Goal: Download file/media

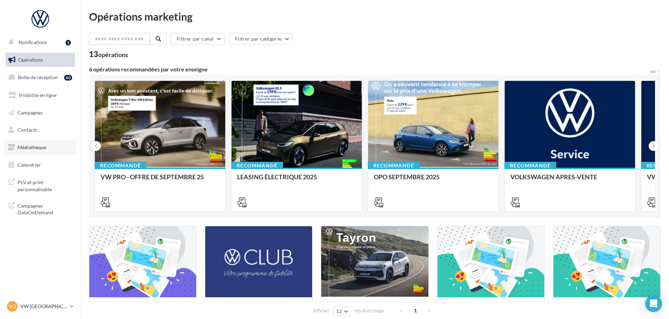
click at [48, 153] on link "Médiathèque" at bounding box center [40, 147] width 72 height 15
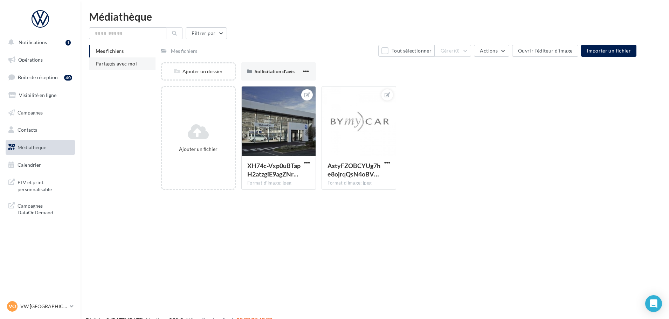
click at [119, 67] on li "Partagés avec moi" at bounding box center [122, 63] width 67 height 13
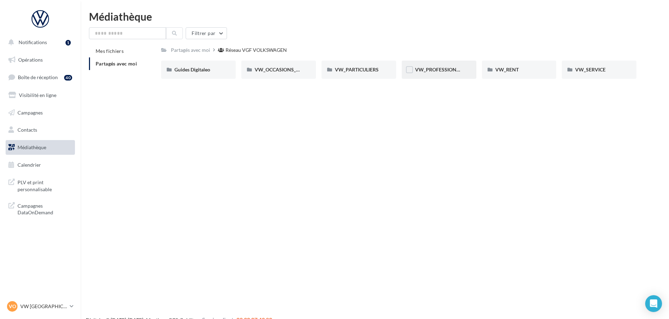
click at [434, 66] on div "VW_PROFESSIONNELS" at bounding box center [439, 70] width 75 height 18
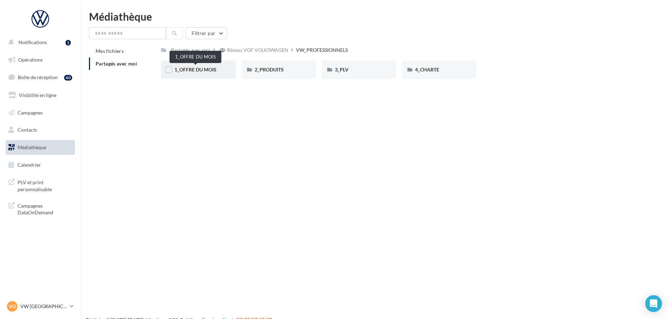
click at [201, 67] on span "1_OFFRE DU MOIS" at bounding box center [195, 70] width 42 height 6
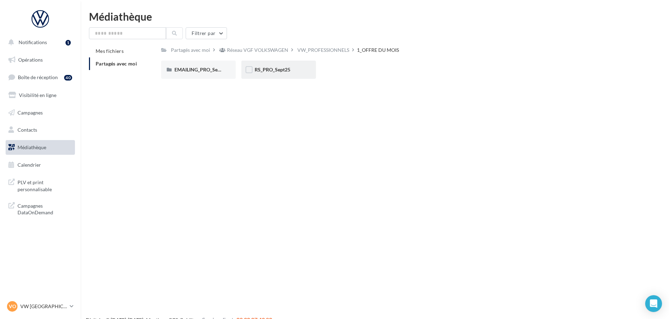
click at [281, 68] on span "RS_PRO_Sept25" at bounding box center [273, 70] width 36 height 6
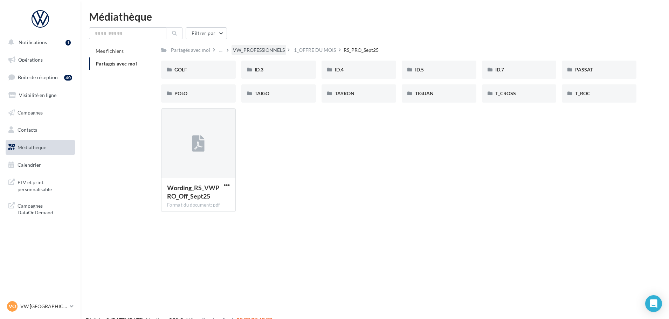
click at [256, 49] on div "VW_PROFESSIONNELS" at bounding box center [259, 50] width 52 height 7
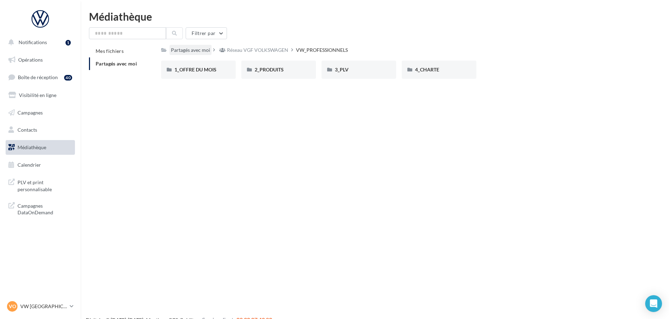
click at [199, 46] on div "Partagés avec moi" at bounding box center [190, 50] width 42 height 10
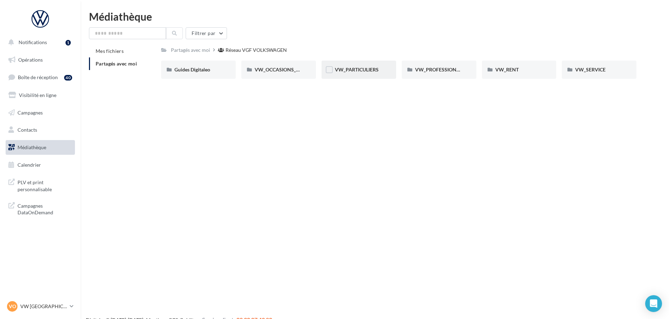
click at [353, 74] on div "VW_PARTICULIERS" at bounding box center [358, 70] width 75 height 18
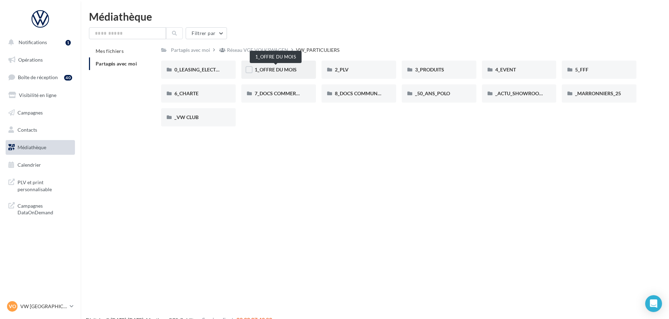
click at [273, 72] on span "1_OFFRE DU MOIS" at bounding box center [276, 70] width 42 height 6
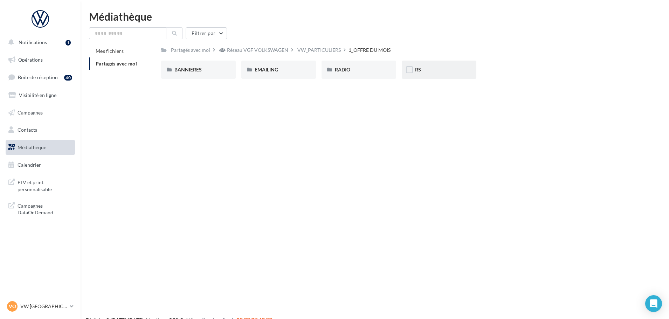
click at [429, 70] on div "RS" at bounding box center [439, 69] width 48 height 7
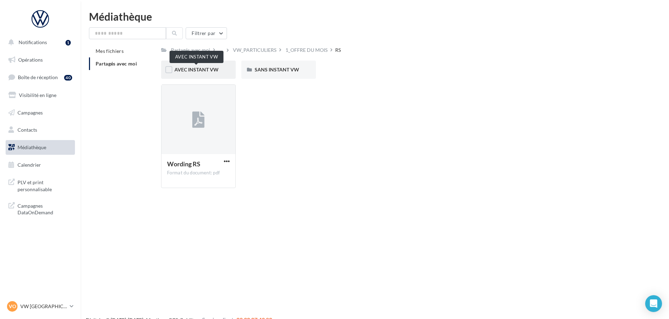
click at [207, 69] on span "AVEC INSTANT VW" at bounding box center [196, 70] width 44 height 6
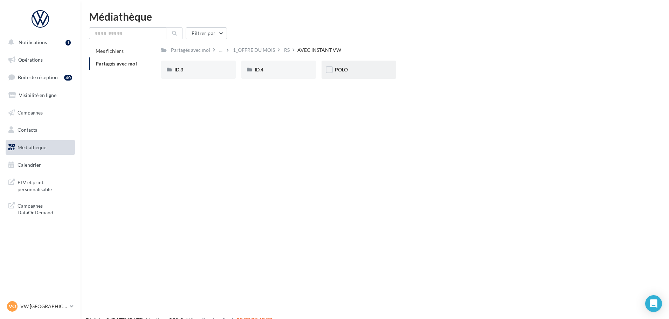
click at [356, 75] on div "POLO" at bounding box center [358, 70] width 75 height 18
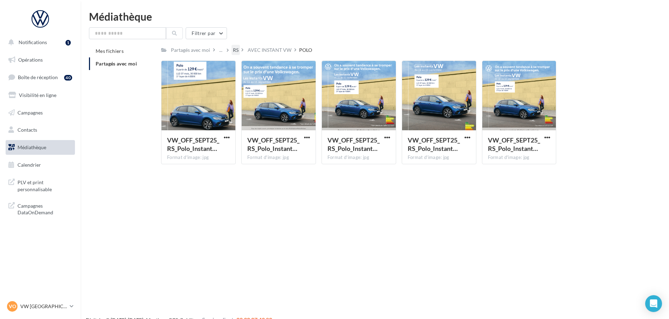
click at [238, 50] on div "RS" at bounding box center [235, 50] width 8 height 10
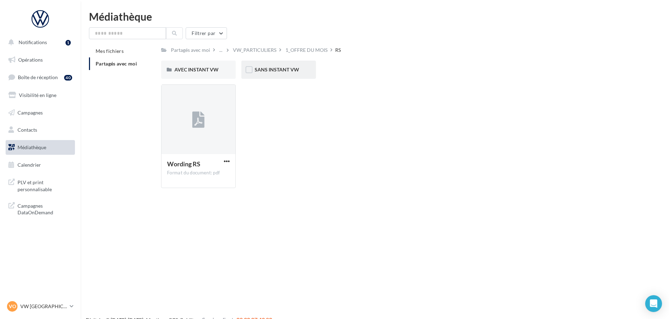
click at [287, 77] on div "SANS INSTANT VW" at bounding box center [278, 70] width 75 height 18
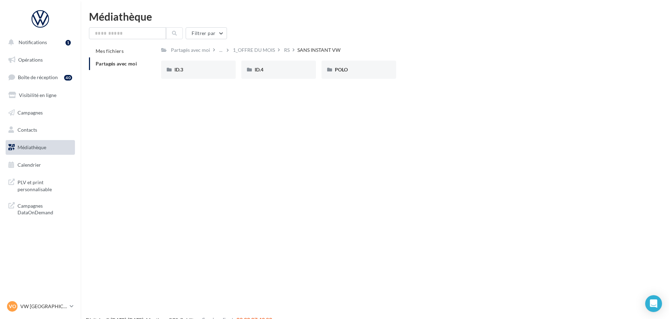
click at [350, 81] on div "ID.3 ID.3 ID.4 ID.4 [PERSON_NAME]" at bounding box center [401, 73] width 481 height 24
click at [345, 74] on div "POLO" at bounding box center [358, 70] width 75 height 18
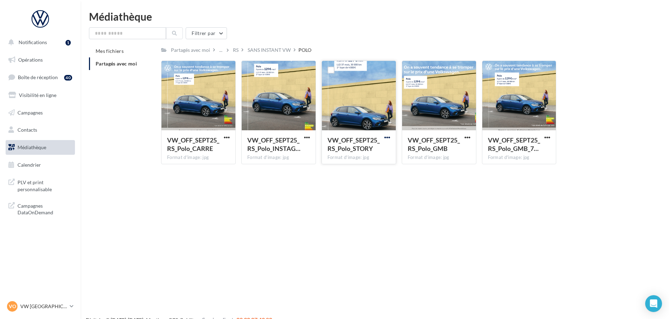
click at [388, 137] on span "button" at bounding box center [387, 137] width 6 height 6
click at [365, 155] on button "Télécharger" at bounding box center [356, 151] width 70 height 18
click at [262, 49] on div "SANS INSTANT VW" at bounding box center [269, 50] width 43 height 7
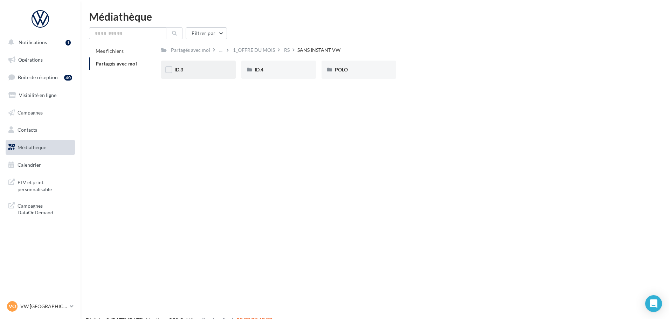
click at [200, 74] on div "ID.3" at bounding box center [198, 70] width 75 height 18
click at [32, 308] on p "VW [GEOGRAPHIC_DATA]" at bounding box center [43, 306] width 47 height 7
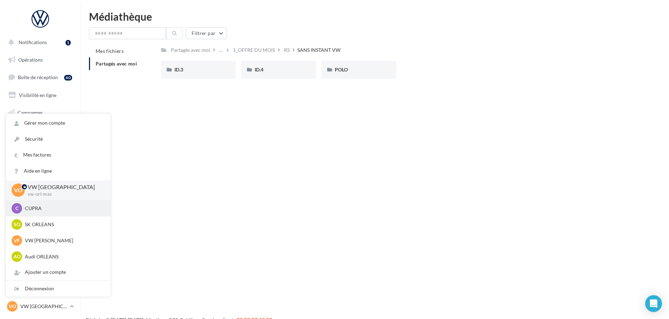
click at [70, 205] on p "CUPRA" at bounding box center [63, 208] width 77 height 7
